Goal: Task Accomplishment & Management: Use online tool/utility

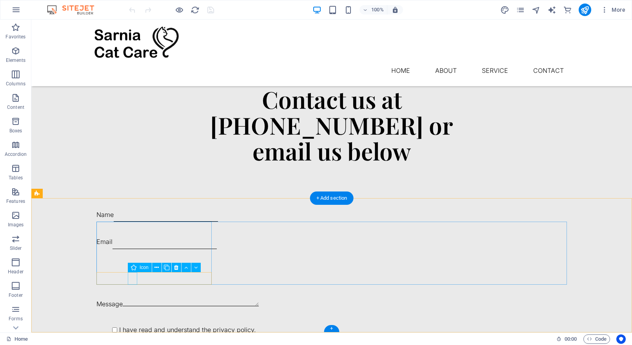
scroll to position [943, 0]
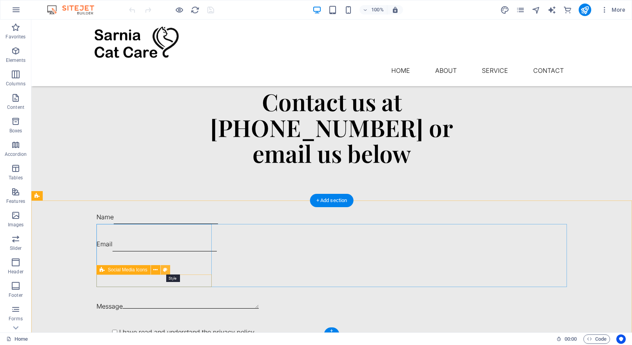
click at [166, 271] on icon at bounding box center [165, 270] width 4 height 8
select select "rem"
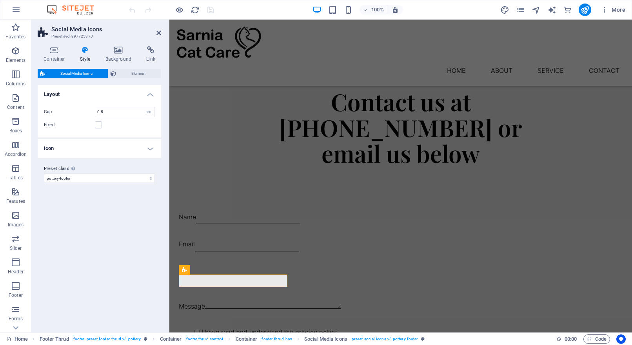
click at [151, 149] on h4 "Icon" at bounding box center [100, 148] width 124 height 19
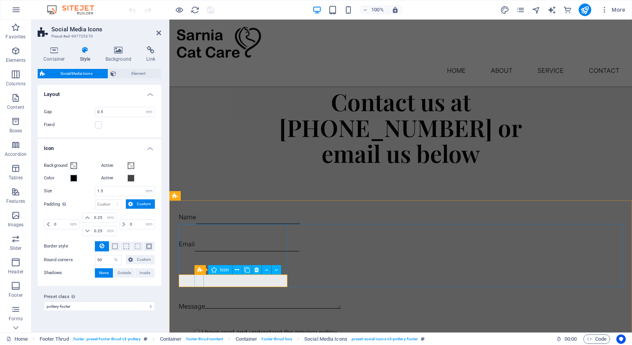
click at [239, 271] on icon at bounding box center [238, 270] width 4 height 8
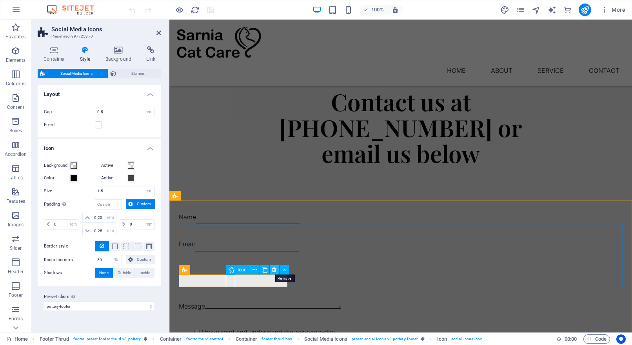
click at [273, 269] on icon at bounding box center [274, 270] width 4 height 8
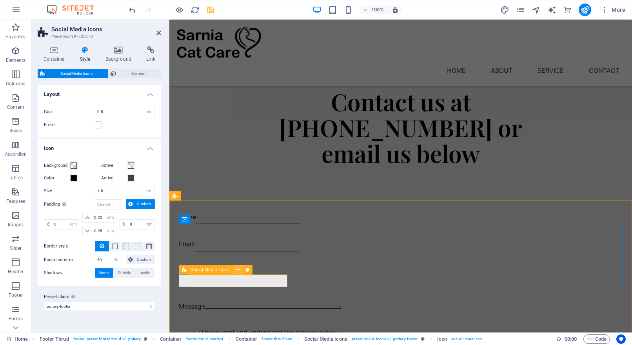
click at [236, 271] on icon at bounding box center [238, 270] width 4 height 8
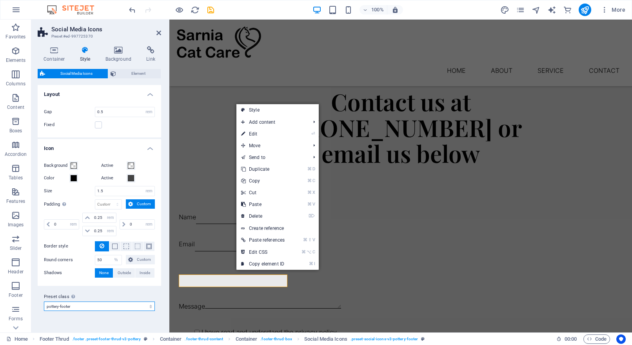
drag, startPoint x: 74, startPoint y: 308, endPoint x: 96, endPoint y: 293, distance: 27.2
click at [96, 293] on div "Preset class Above chosen variant and settings affect all elements which carry …" at bounding box center [99, 301] width 111 height 19
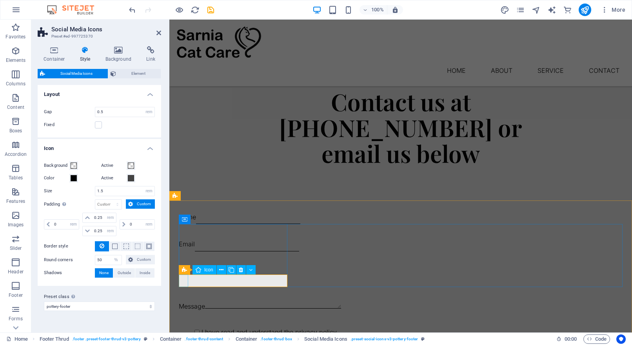
click at [184, 271] on icon at bounding box center [184, 269] width 5 height 9
